Goal: Find specific page/section: Find specific page/section

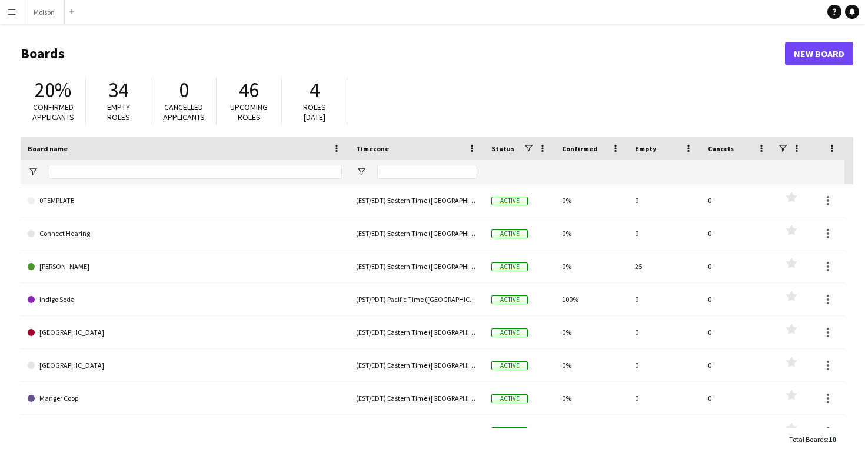
click at [8, 5] on button "Menu" at bounding box center [12, 12] width 24 height 24
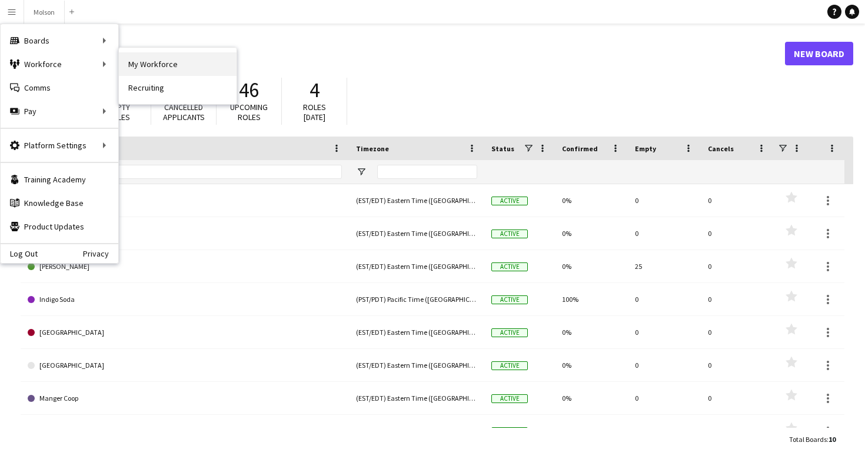
click at [132, 67] on link "My Workforce" at bounding box center [178, 64] width 118 height 24
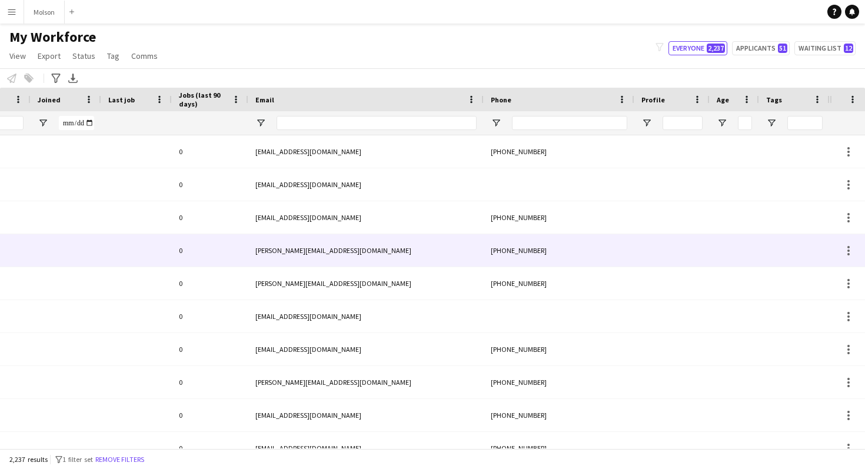
scroll to position [0, 231]
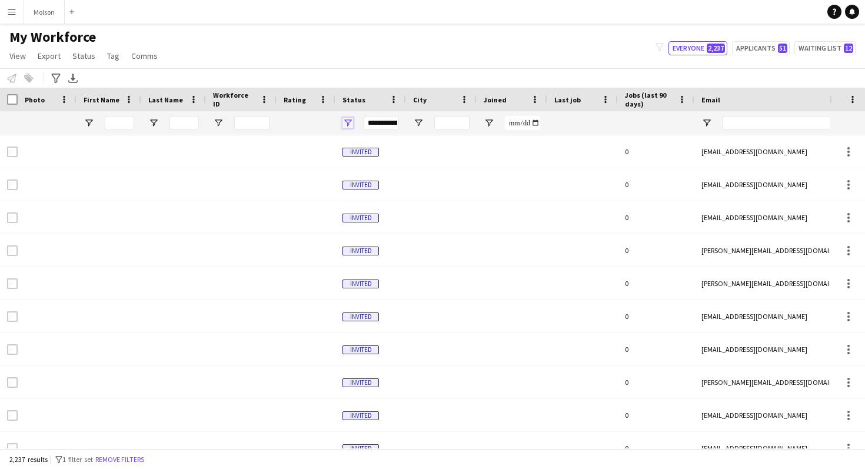
click at [348, 121] on span "Open Filter Menu" at bounding box center [348, 123] width 11 height 11
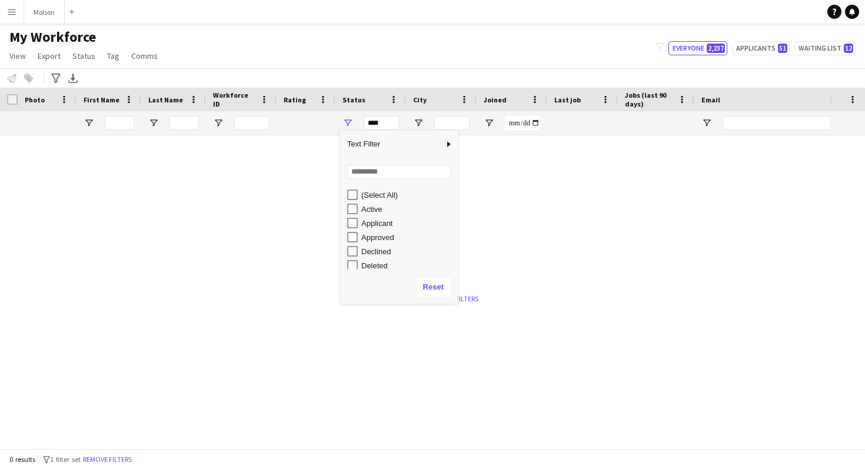
click at [363, 211] on div "Active" at bounding box center [407, 209] width 93 height 9
type input "**********"
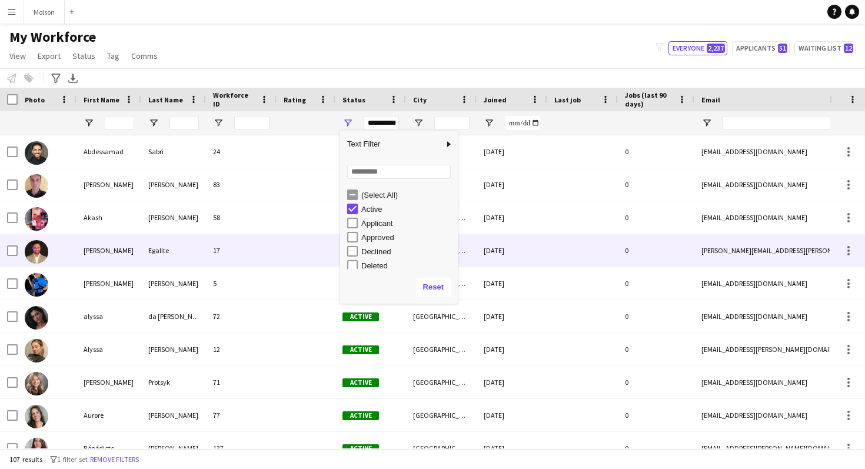
click at [268, 243] on div "17" at bounding box center [241, 250] width 71 height 32
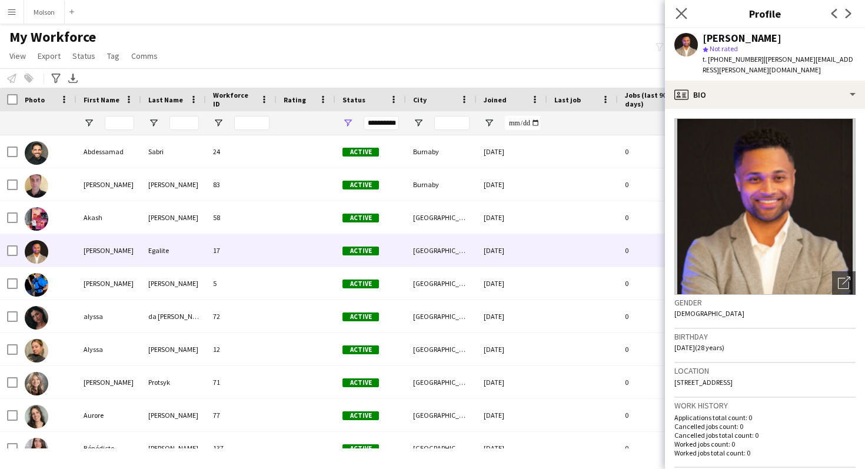
click at [678, 7] on app-icon "Close pop-in" at bounding box center [681, 13] width 17 height 17
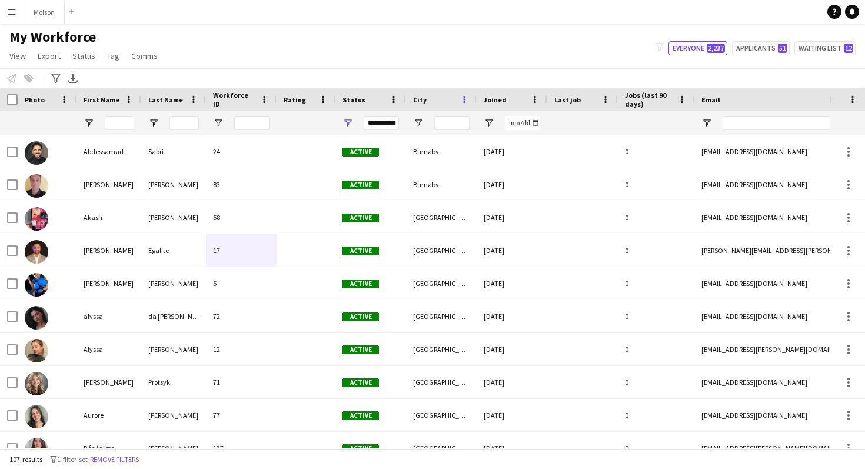
click at [465, 95] on span at bounding box center [464, 99] width 11 height 11
click at [426, 100] on div "City" at bounding box center [434, 100] width 42 height 18
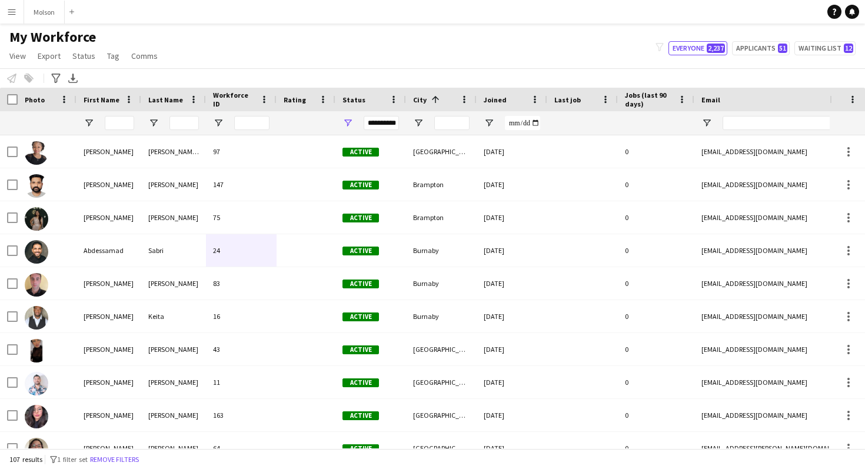
click at [431, 101] on span at bounding box center [435, 99] width 11 height 11
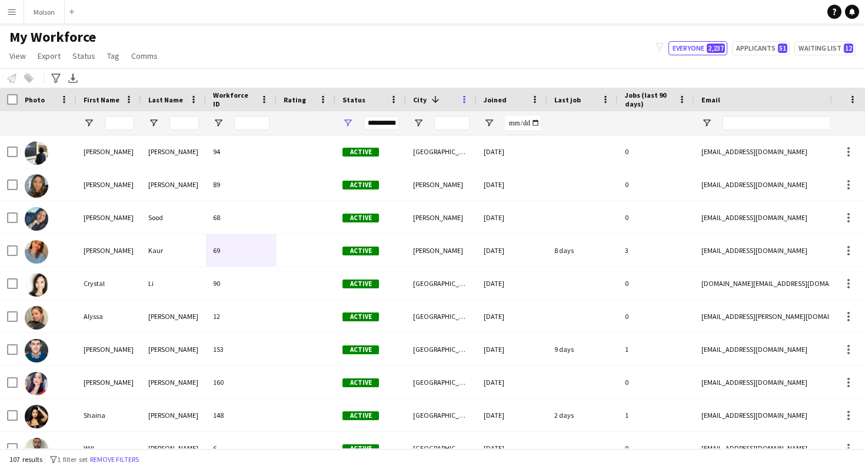
click at [464, 99] on span at bounding box center [464, 99] width 11 height 11
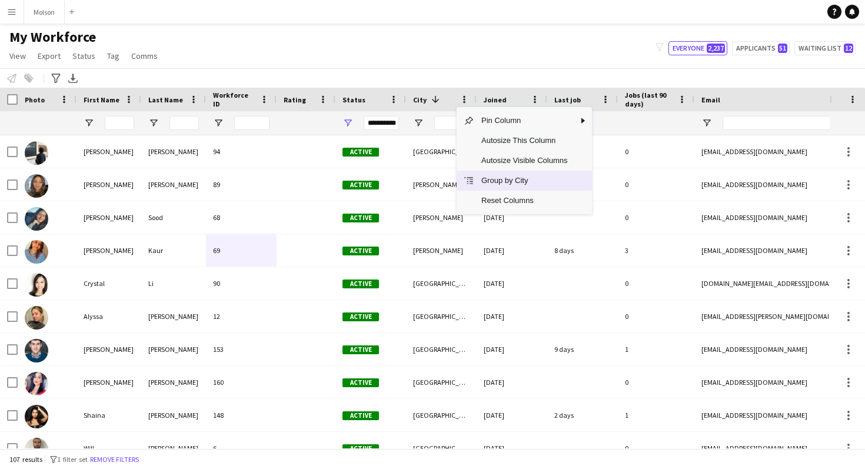
click at [491, 182] on span "Group by City" at bounding box center [524, 181] width 100 height 20
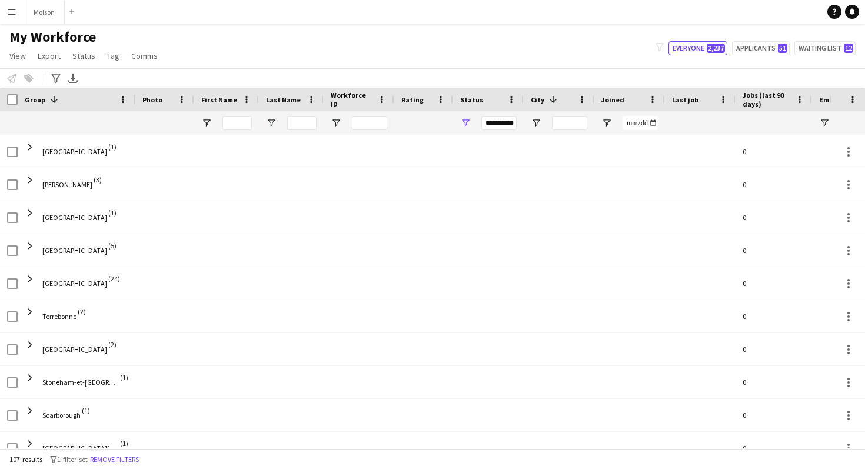
click at [493, 124] on div "**********" at bounding box center [498, 123] width 35 height 14
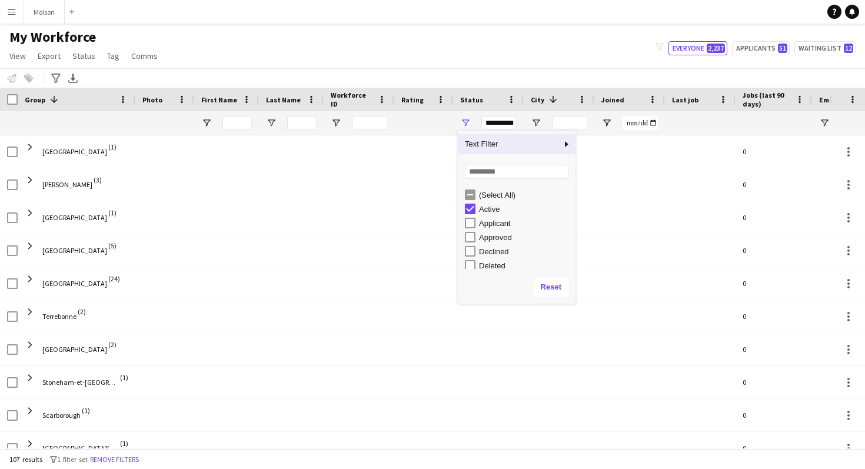
click at [515, 124] on div "**********" at bounding box center [498, 123] width 35 height 14
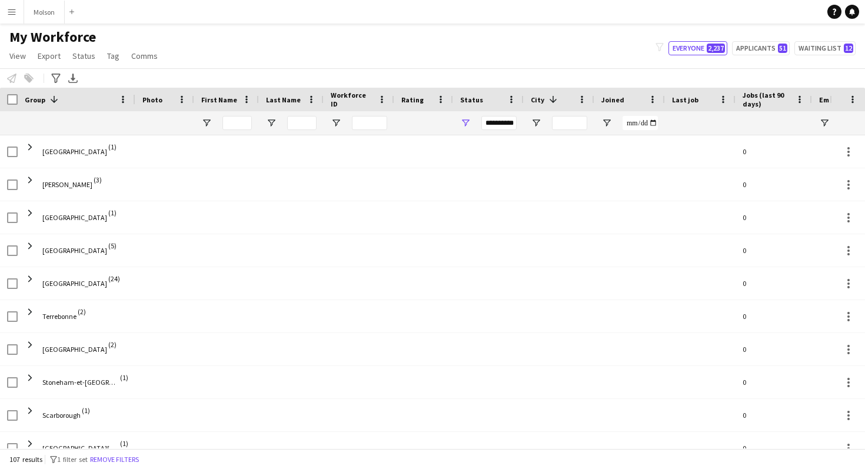
click at [559, 104] on div "City 1" at bounding box center [552, 100] width 42 height 18
click at [559, 119] on input "City Filter Input" at bounding box center [569, 123] width 35 height 14
type input "*******"
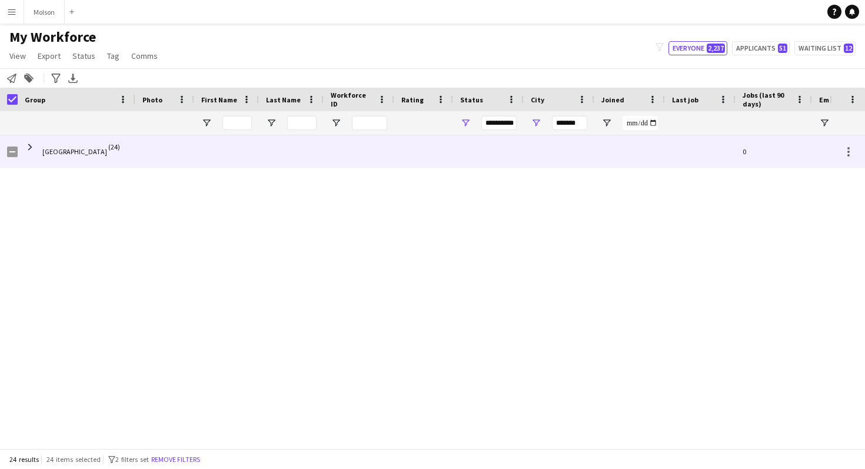
click at [136, 158] on div at bounding box center [164, 151] width 59 height 32
click at [852, 152] on div at bounding box center [849, 152] width 14 height 14
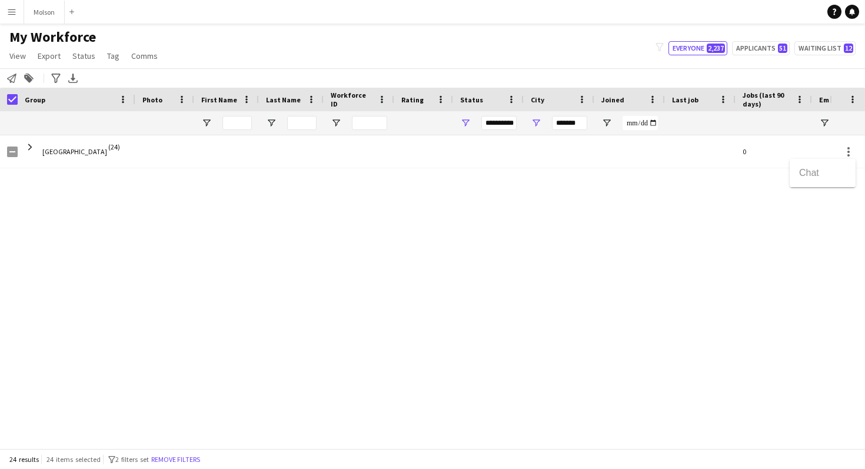
click at [759, 220] on div at bounding box center [432, 234] width 865 height 469
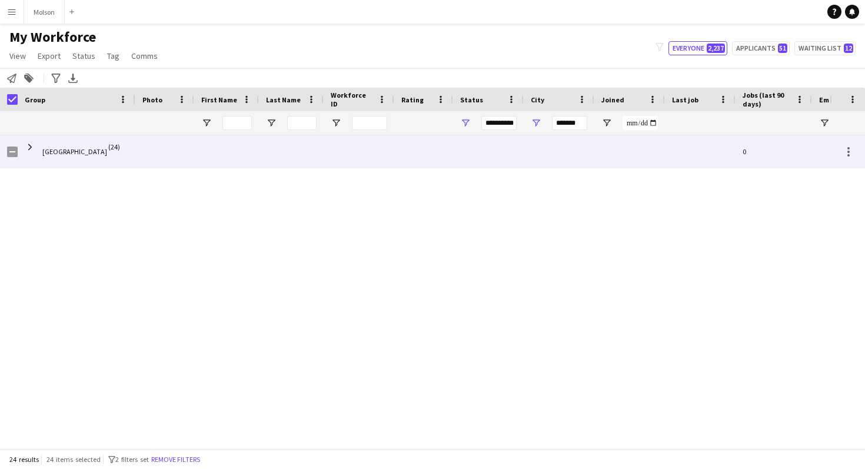
click at [441, 142] on div at bounding box center [423, 151] width 59 height 32
